Goal: Navigation & Orientation: Find specific page/section

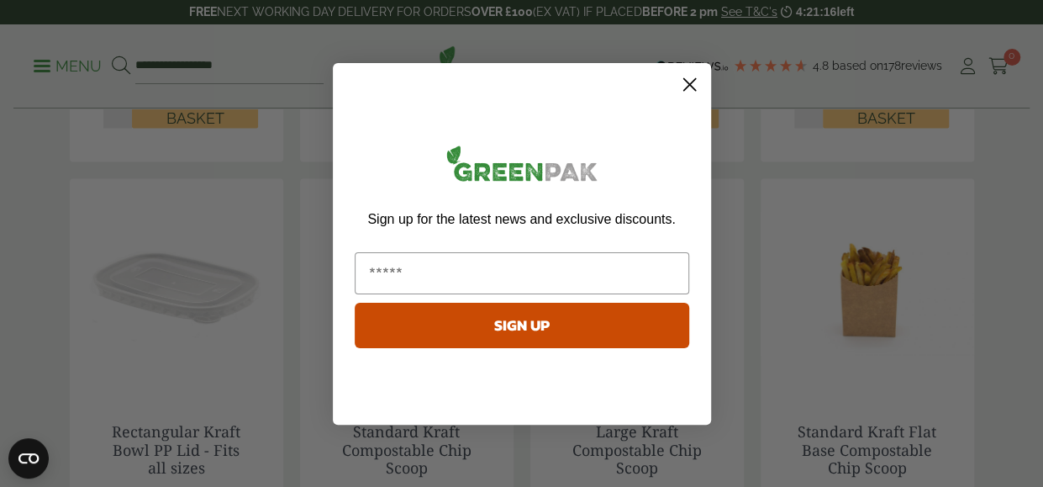
scroll to position [1554, 0]
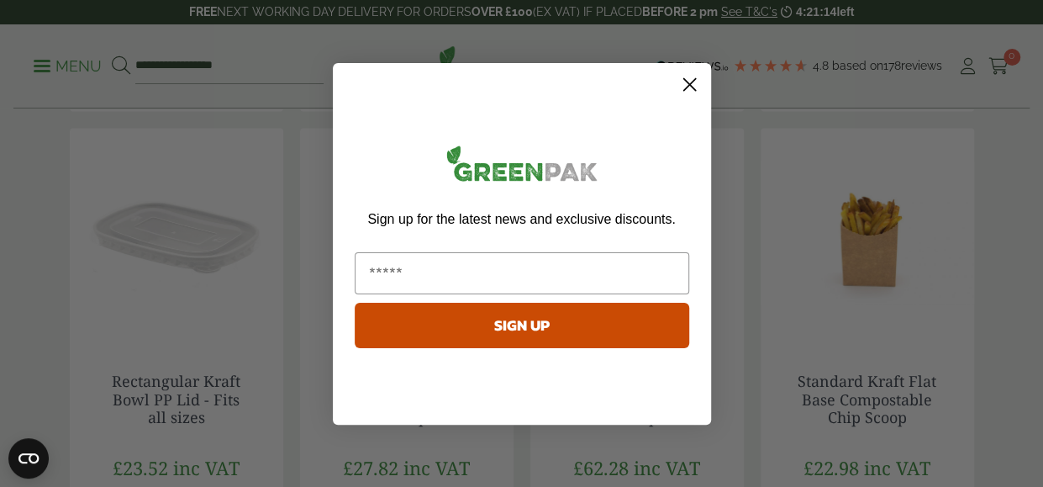
click at [684, 84] on circle "Close dialog" at bounding box center [689, 84] width 28 height 28
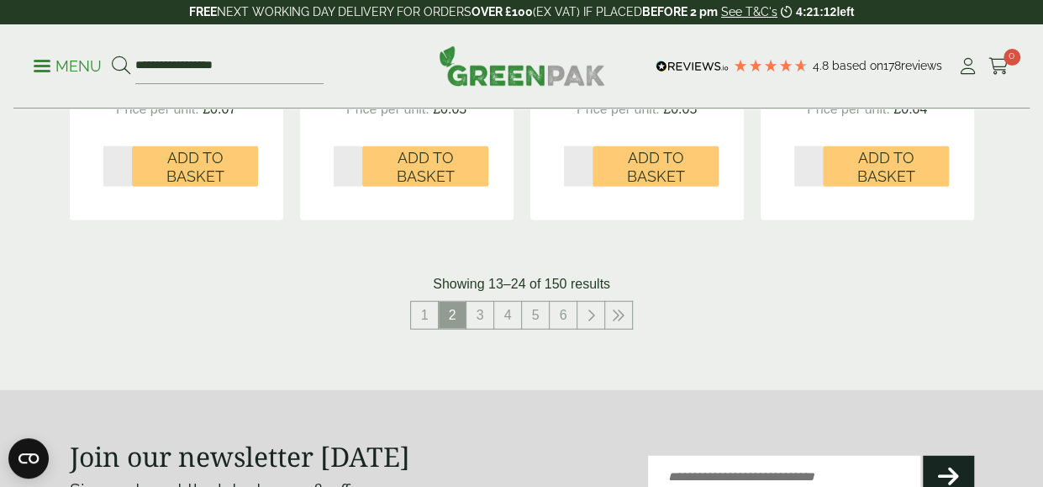
scroll to position [2032, 0]
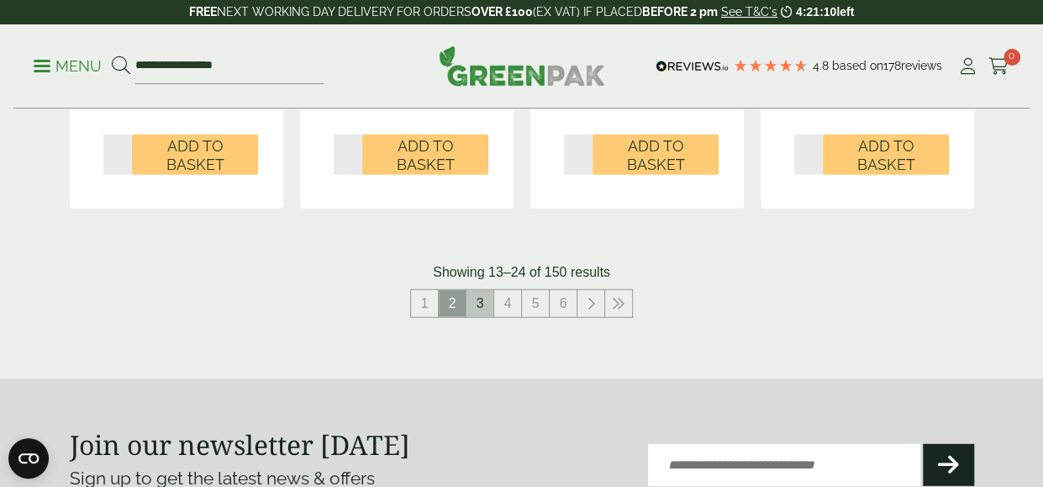
click at [480, 308] on link "3" at bounding box center [479, 303] width 27 height 27
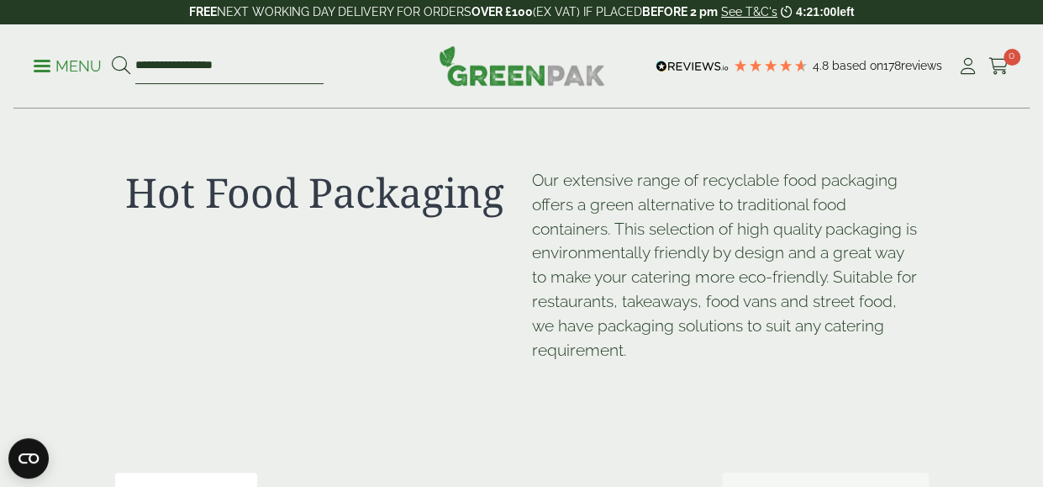
click at [171, 60] on input "**********" at bounding box center [229, 66] width 188 height 35
click at [140, 66] on input "**********" at bounding box center [229, 66] width 188 height 35
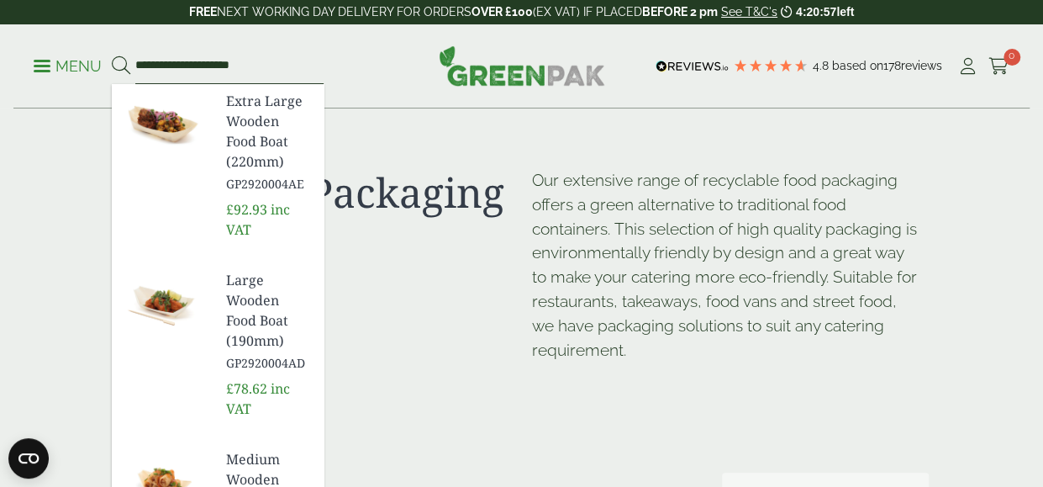
type input "**********"
click at [112, 55] on button at bounding box center [121, 66] width 18 height 22
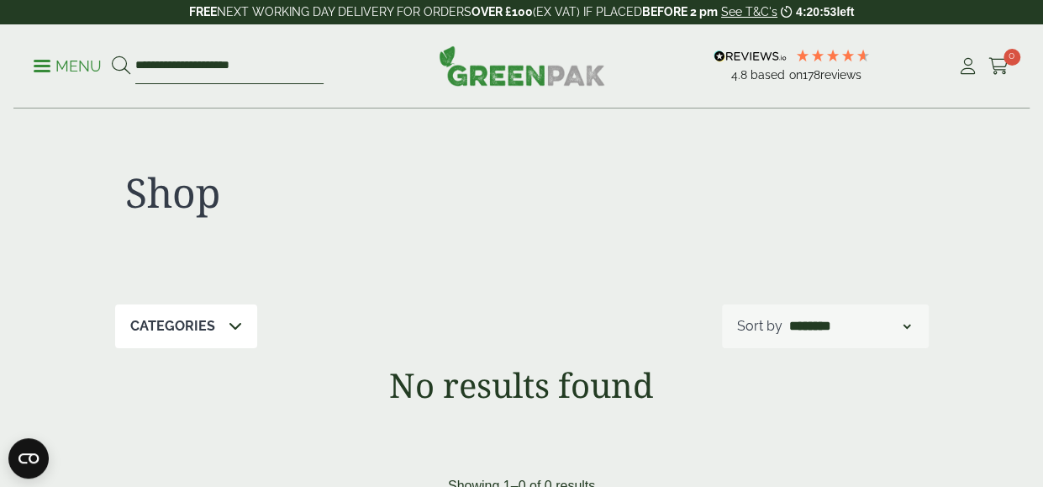
click at [243, 68] on input "**********" at bounding box center [229, 66] width 188 height 35
click at [155, 62] on input "**********" at bounding box center [229, 66] width 188 height 35
type input "**********"
click at [112, 55] on button at bounding box center [121, 66] width 18 height 22
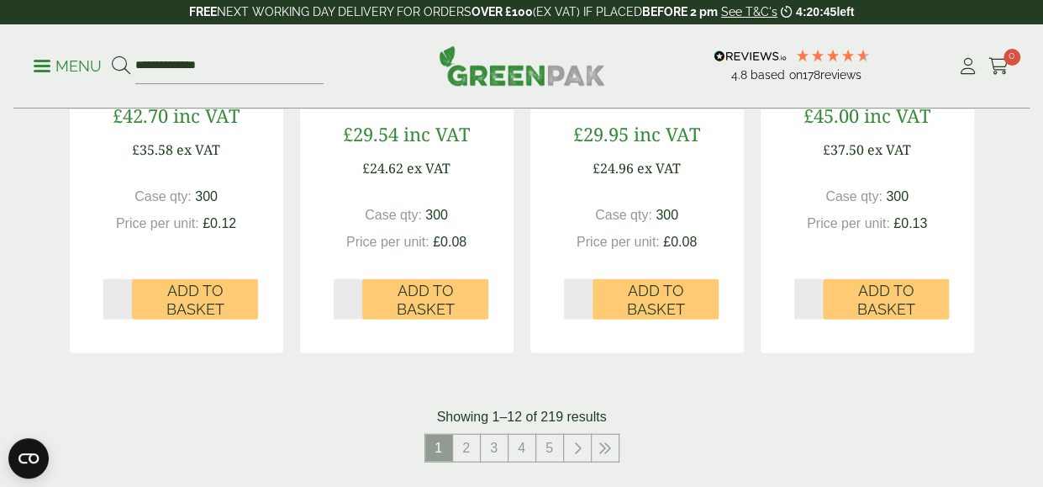
scroll to position [1907, 0]
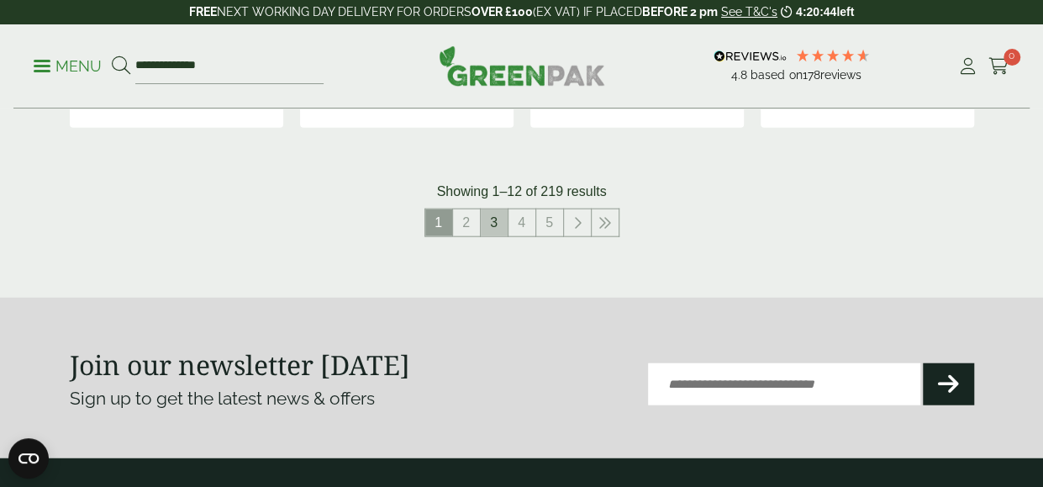
click at [489, 224] on link "3" at bounding box center [494, 222] width 27 height 27
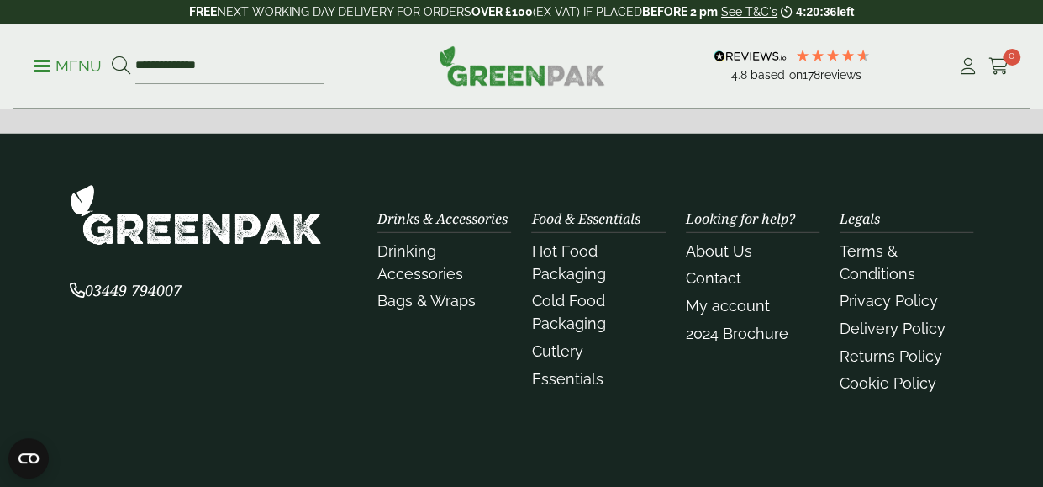
scroll to position [2241, 0]
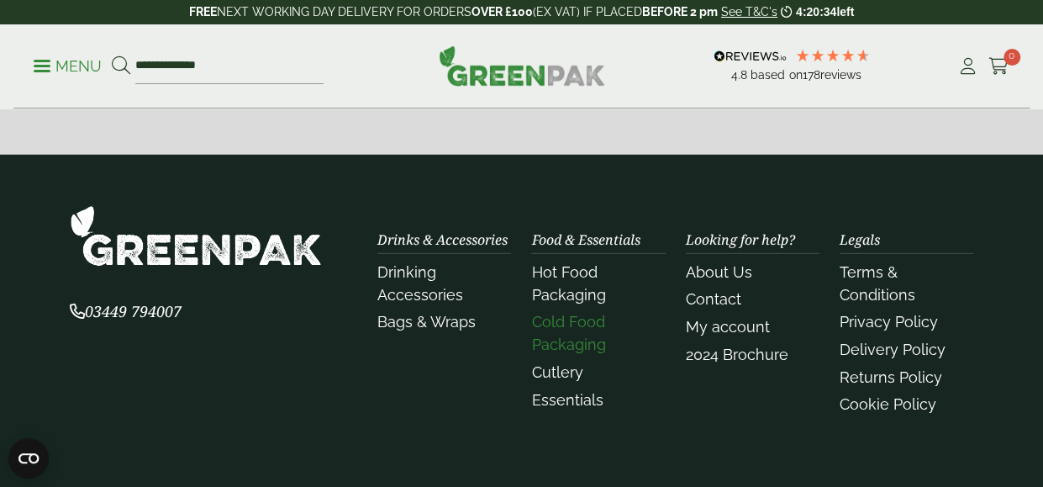
click at [580, 323] on link "Cold Food Packaging" at bounding box center [568, 333] width 74 height 40
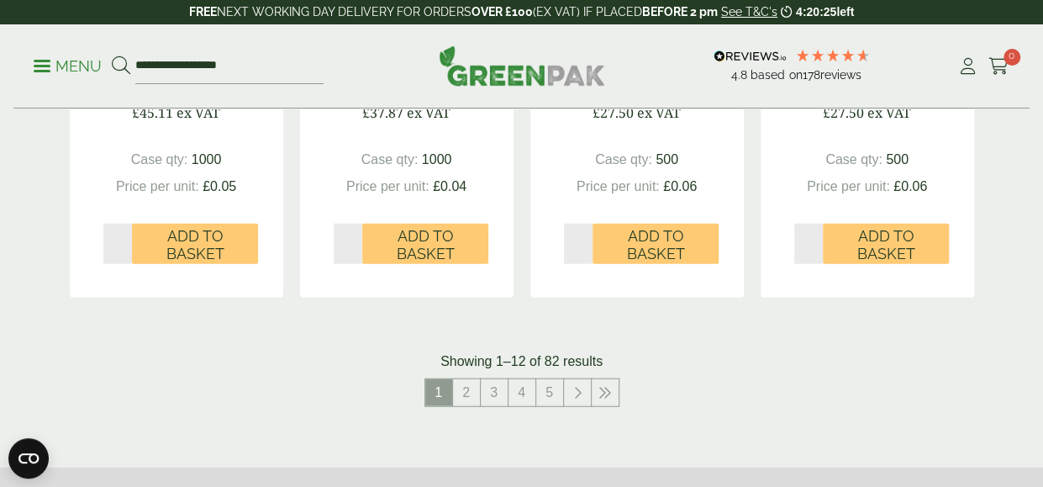
scroll to position [1948, 0]
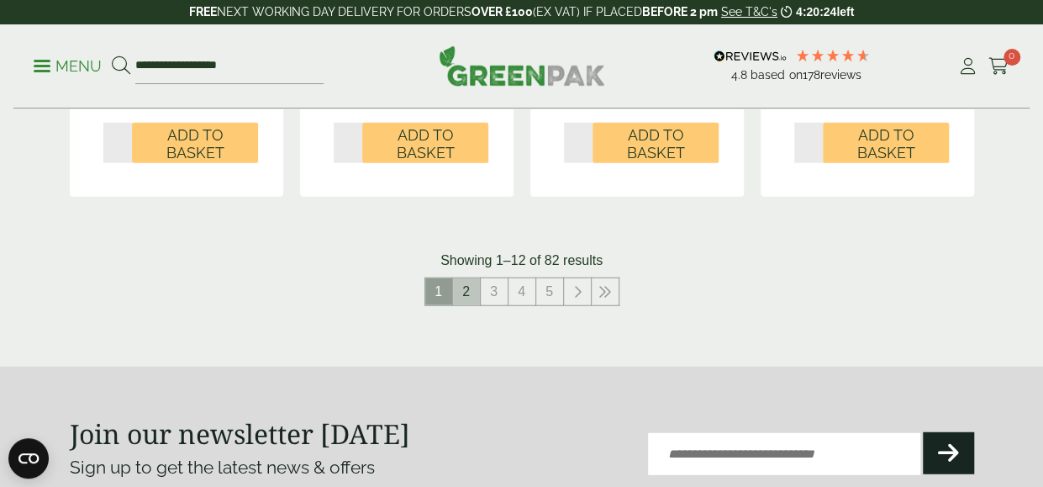
click at [460, 292] on link "2" at bounding box center [466, 291] width 27 height 27
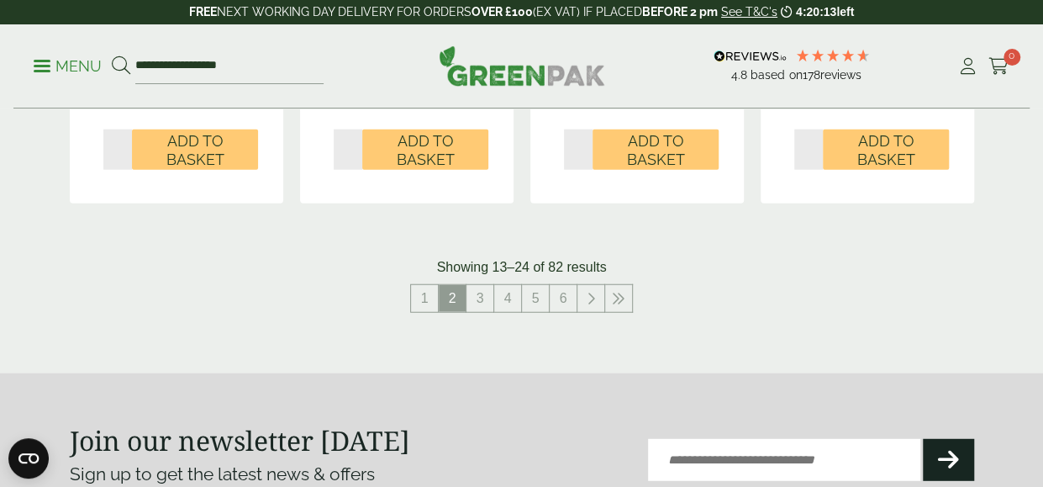
scroll to position [2053, 0]
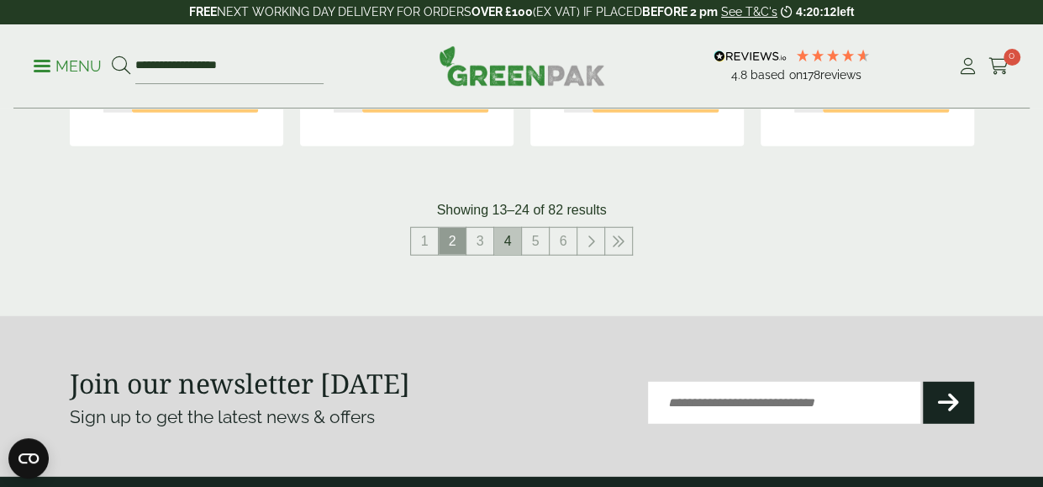
click at [504, 253] on link "4" at bounding box center [507, 241] width 27 height 27
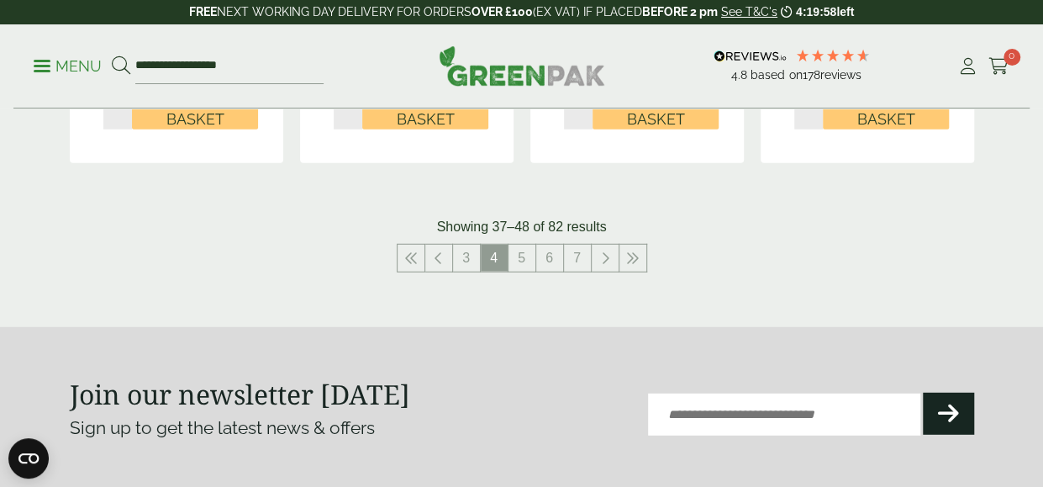
scroll to position [2054, 0]
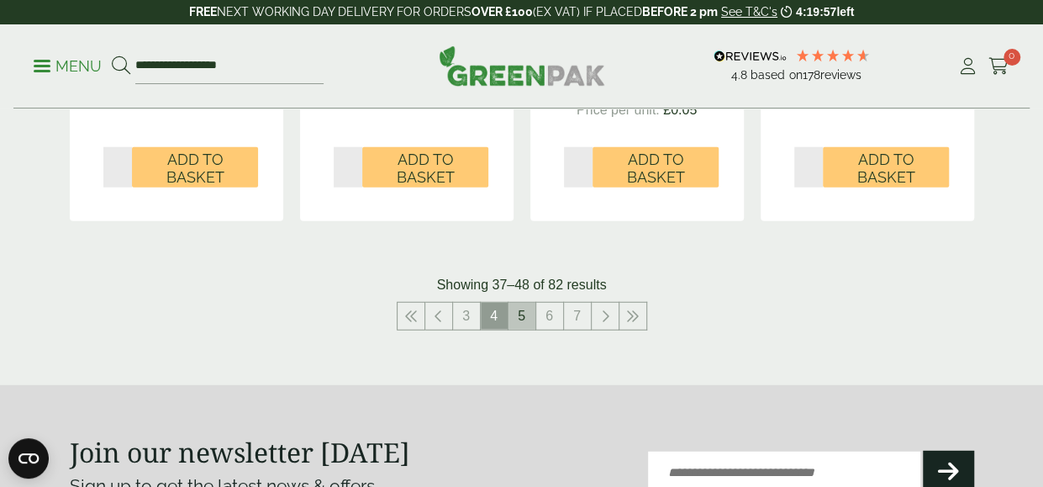
click at [521, 322] on link "5" at bounding box center [521, 315] width 27 height 27
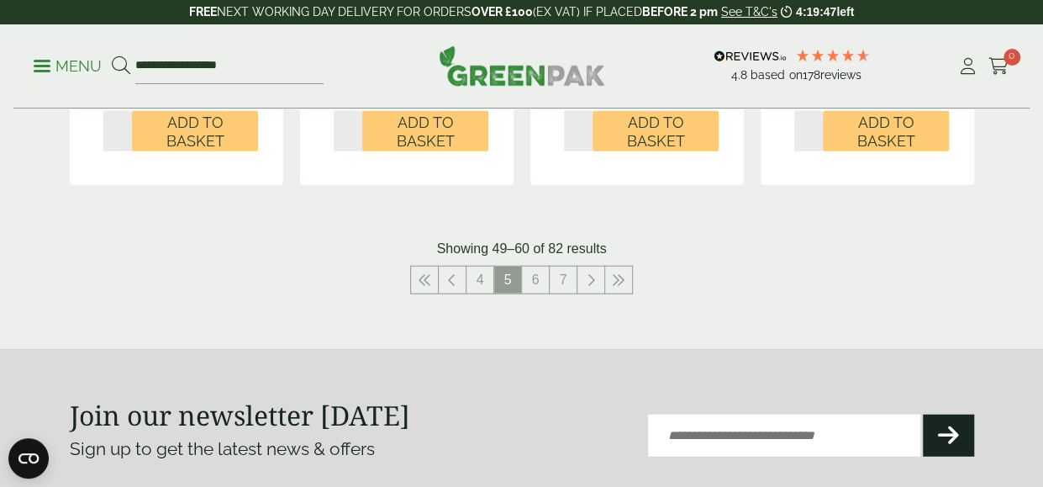
scroll to position [1981, 0]
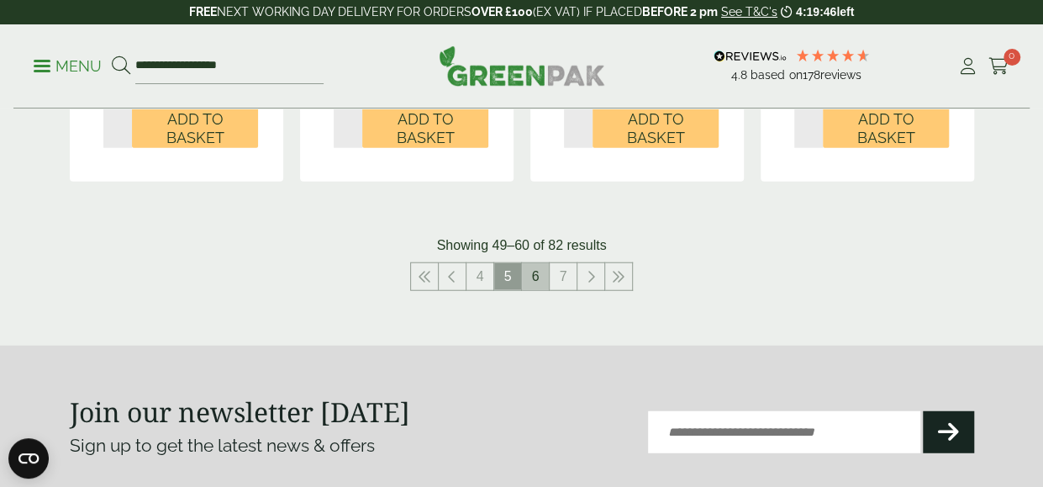
click at [538, 268] on link "6" at bounding box center [535, 276] width 27 height 27
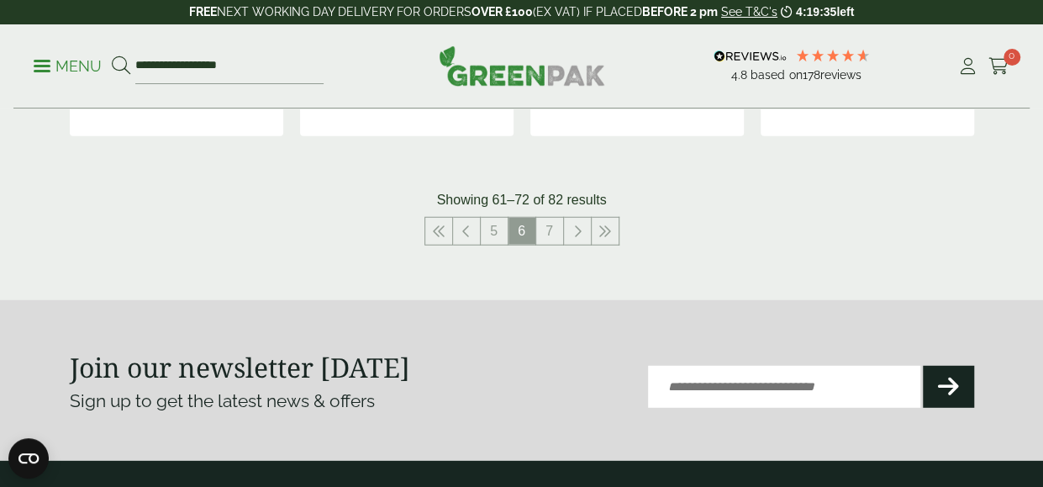
scroll to position [2070, 0]
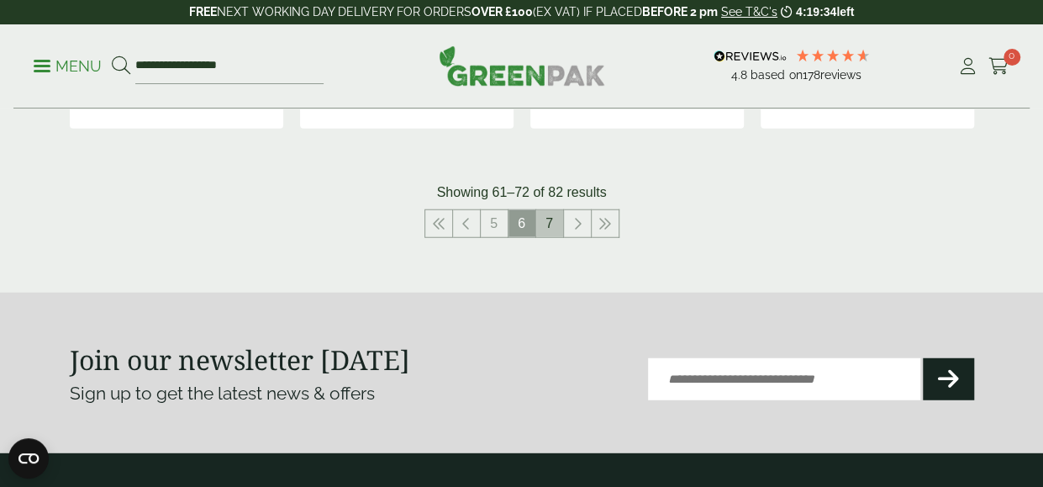
click at [541, 223] on link "7" at bounding box center [549, 223] width 27 height 27
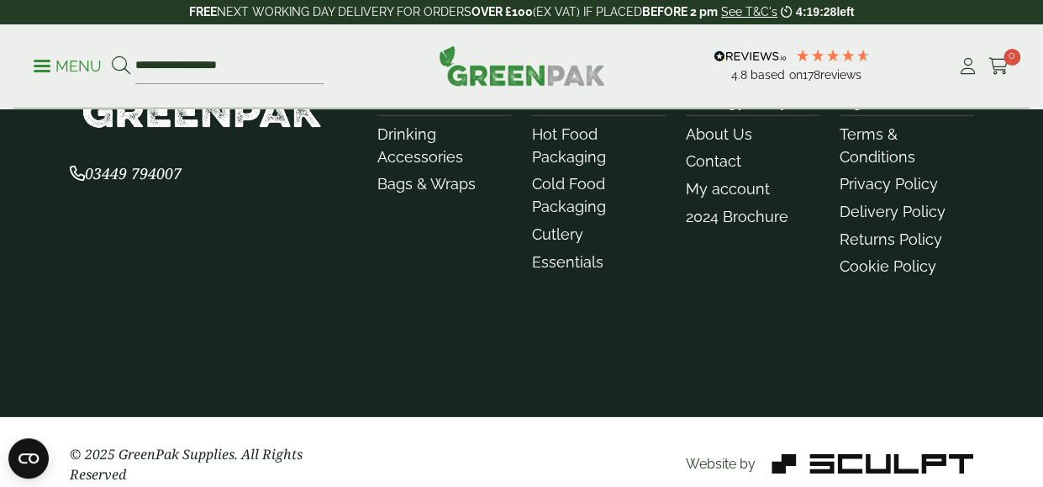
scroll to position [2529, 0]
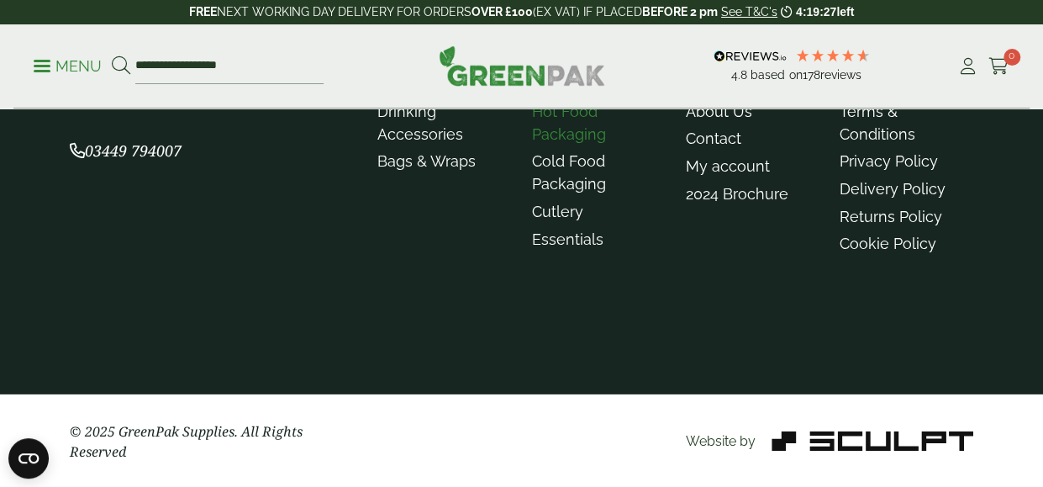
click at [590, 124] on link "Hot Food Packaging" at bounding box center [568, 123] width 74 height 40
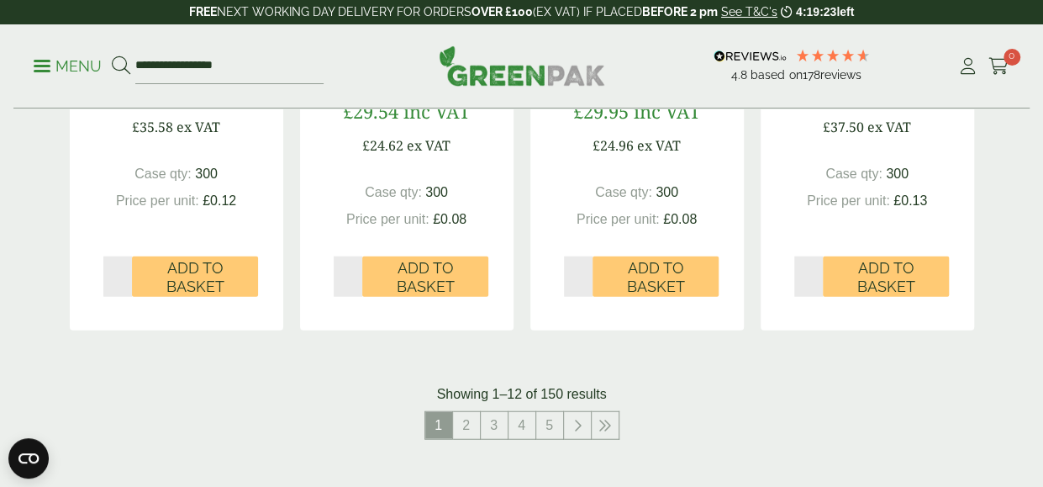
scroll to position [2030, 0]
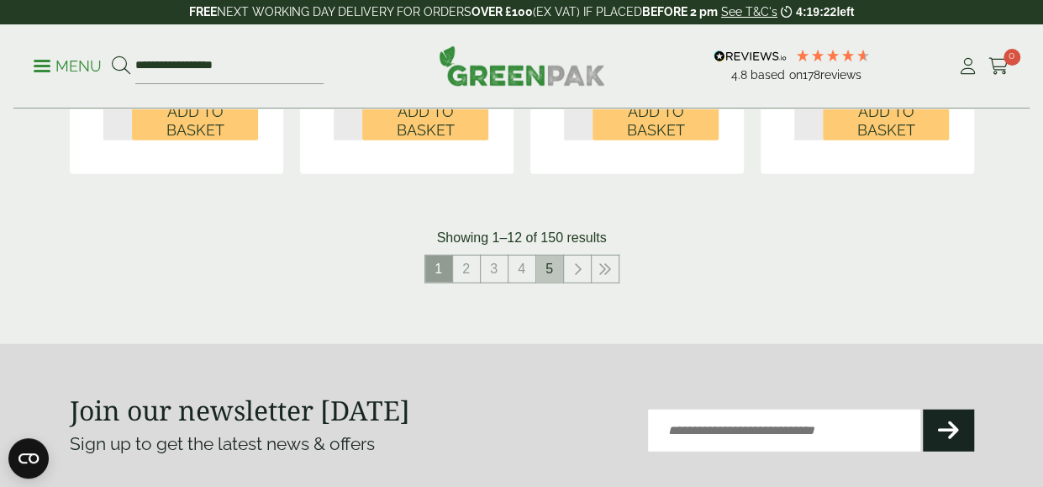
click at [541, 267] on link "5" at bounding box center [549, 268] width 27 height 27
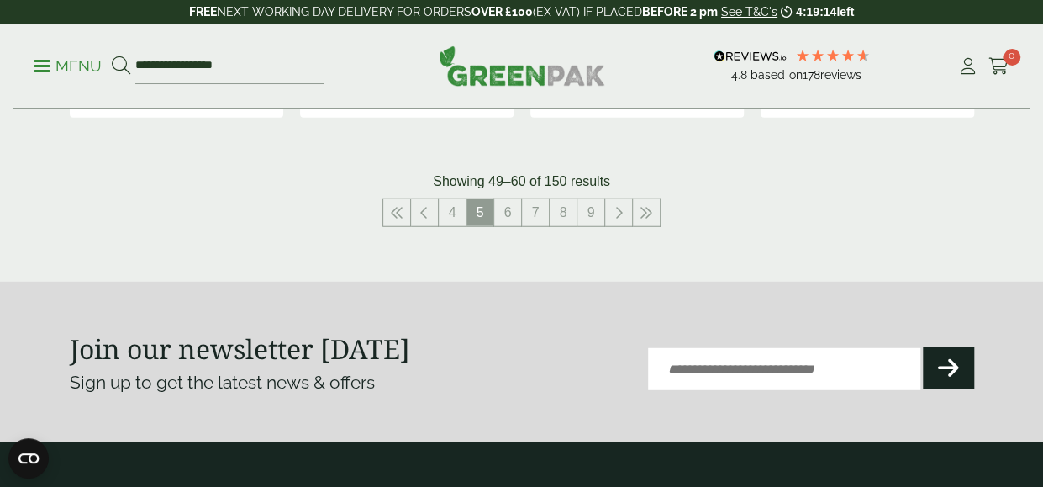
scroll to position [2122, 0]
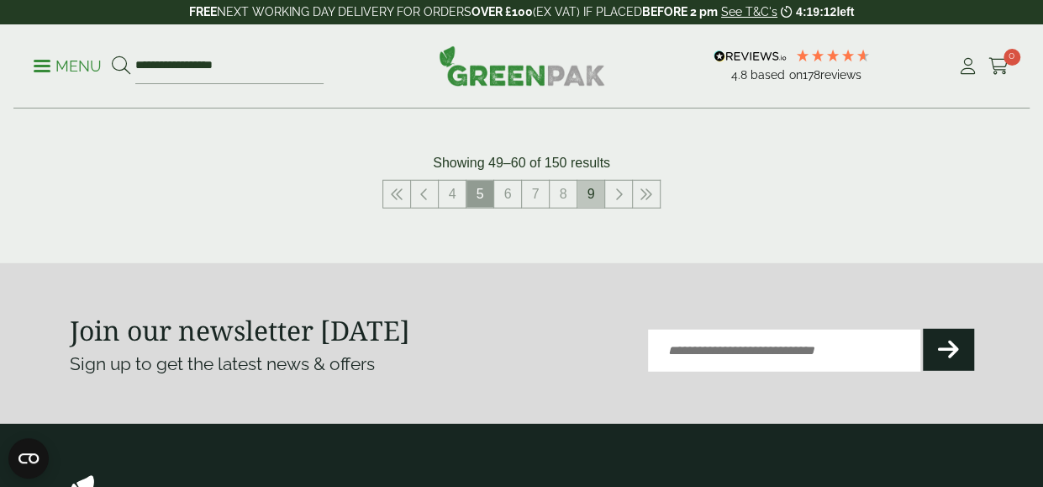
click at [592, 185] on link "9" at bounding box center [590, 194] width 27 height 27
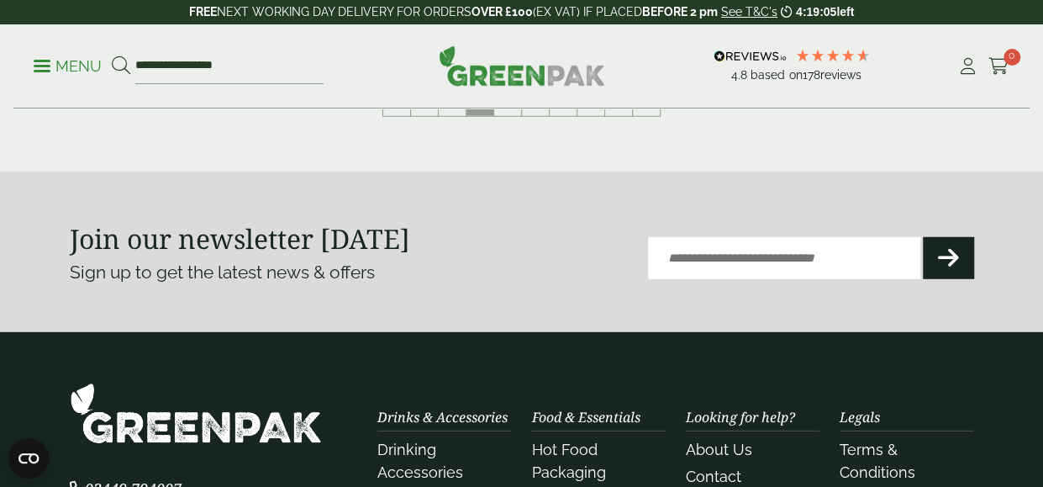
scroll to position [2174, 0]
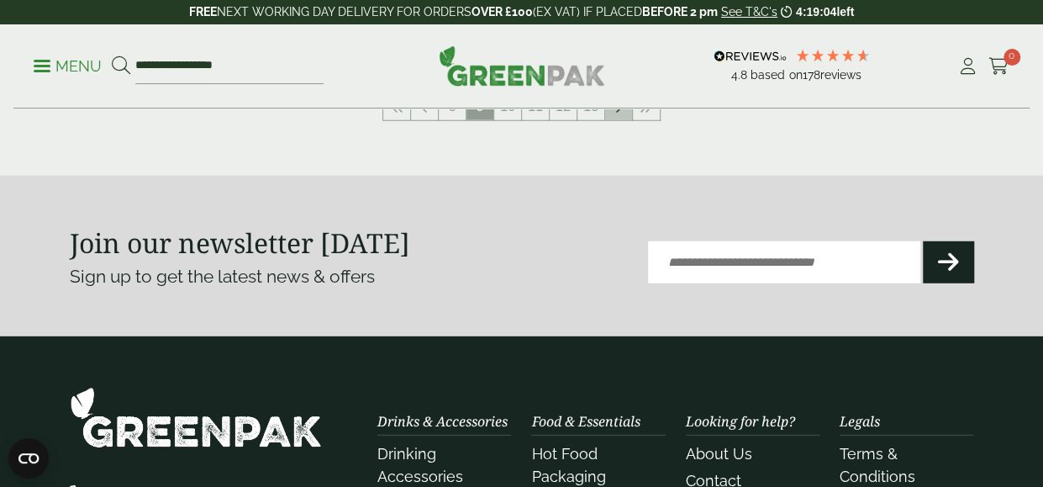
click at [617, 113] on link at bounding box center [618, 106] width 27 height 27
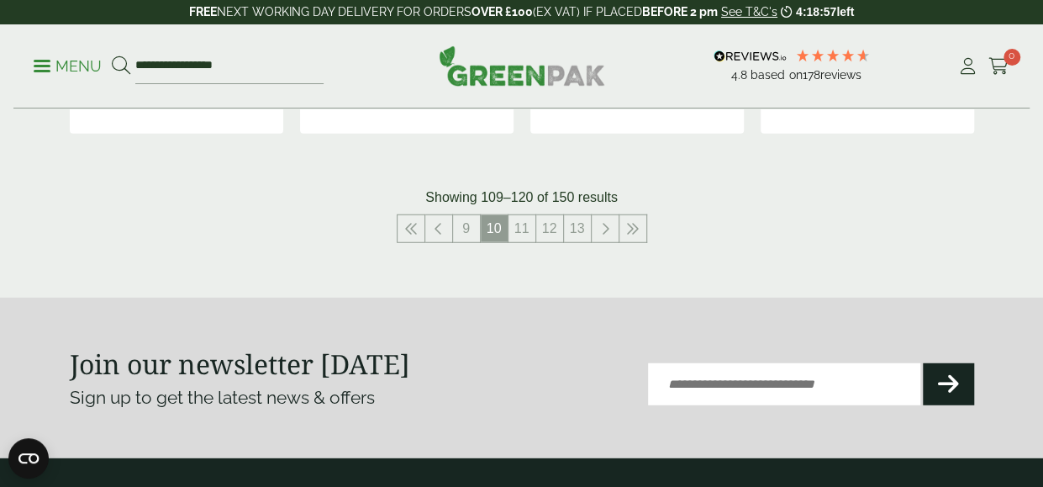
scroll to position [2122, 0]
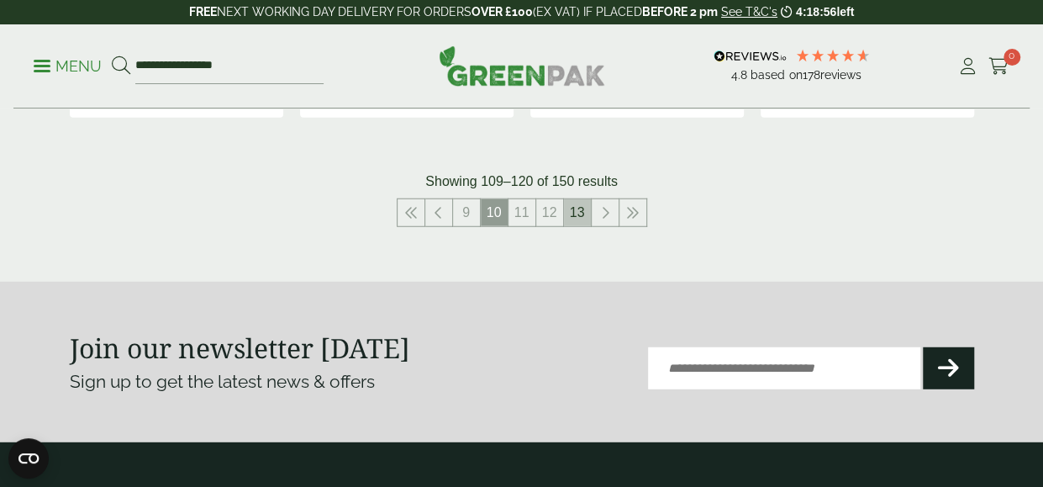
click at [568, 206] on link "13" at bounding box center [577, 212] width 27 height 27
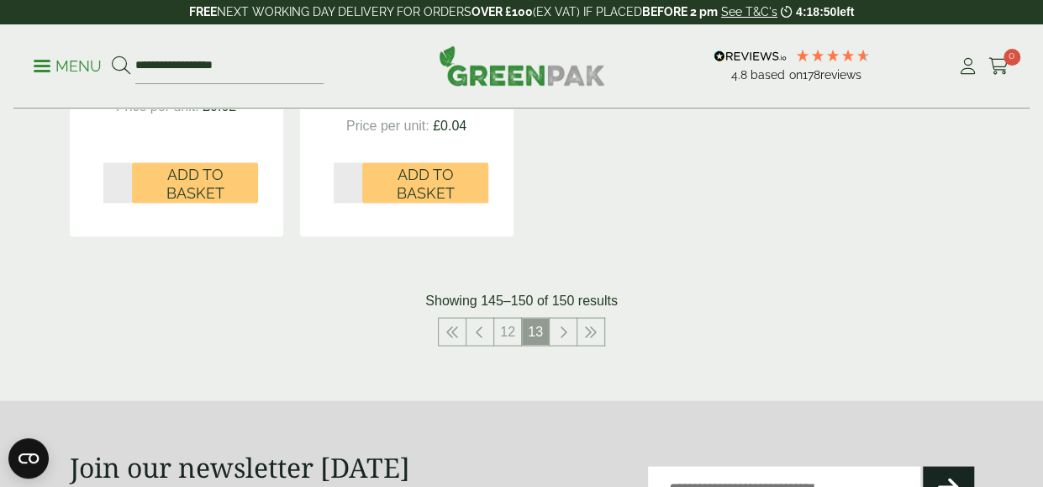
scroll to position [1498, 0]
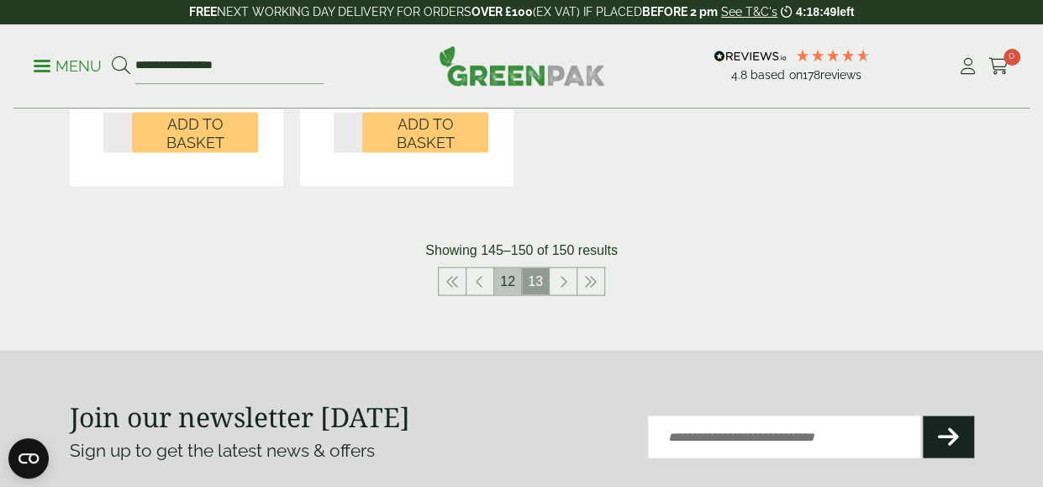
click at [497, 277] on link "12" at bounding box center [507, 280] width 27 height 27
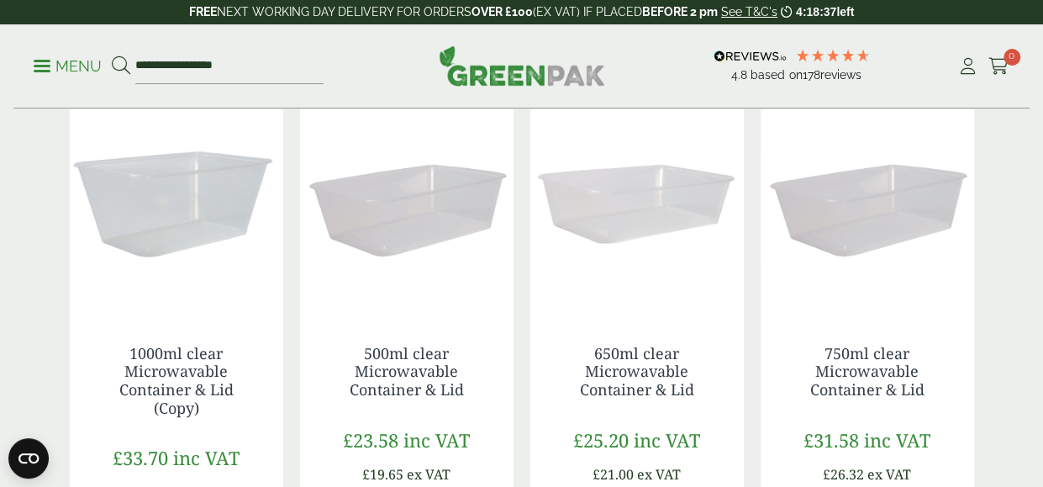
scroll to position [1565, 0]
